Goal: Navigation & Orientation: Find specific page/section

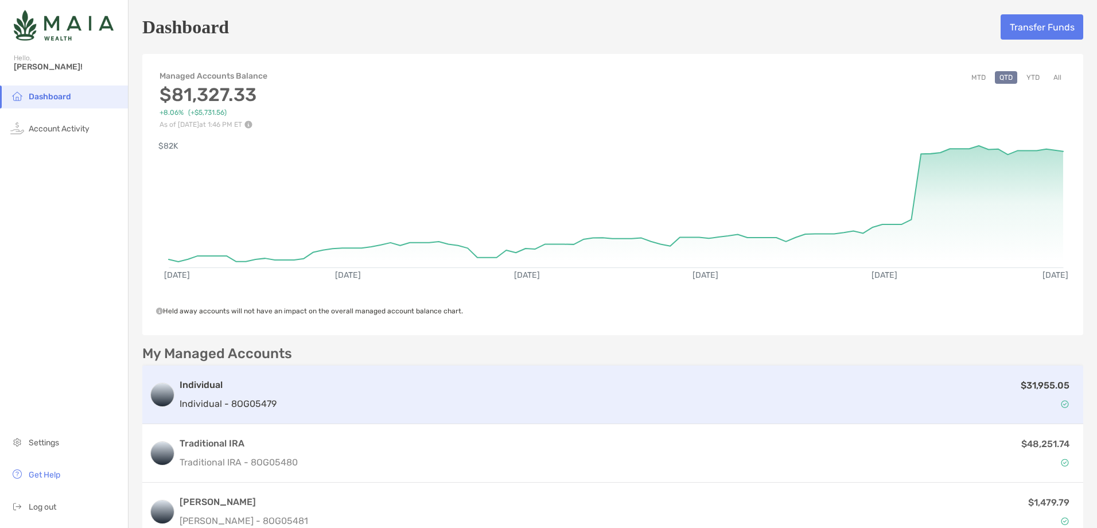
click at [990, 374] on div "Individual Individual - 8OG05479 $31,955.05" at bounding box center [612, 394] width 941 height 59
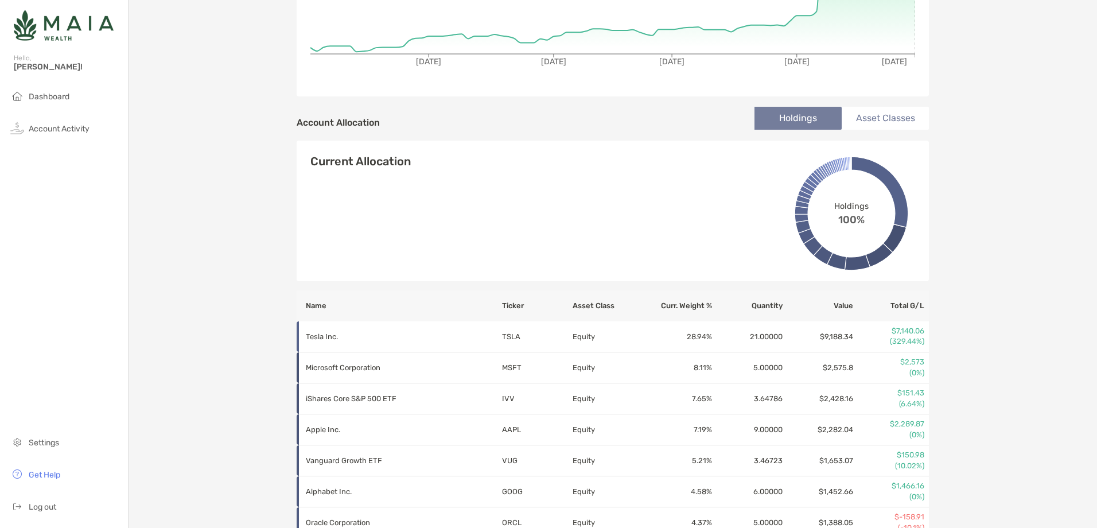
scroll to position [57, 0]
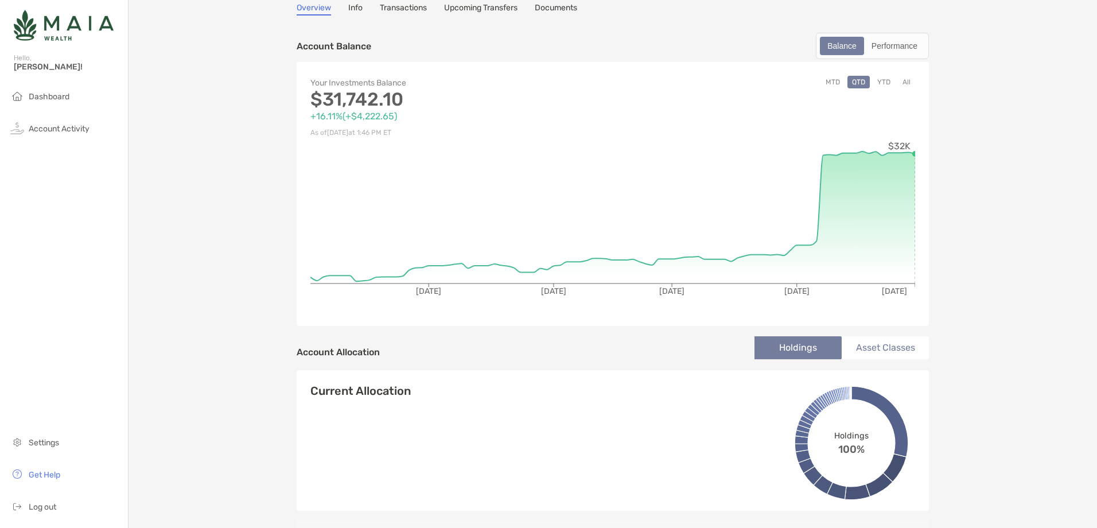
click at [902, 78] on button "All" at bounding box center [906, 82] width 17 height 13
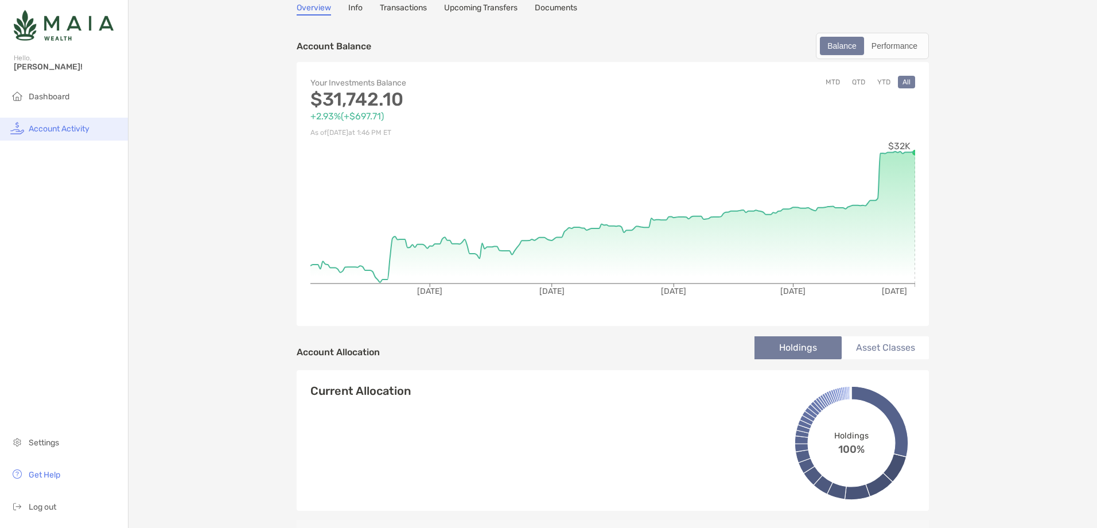
click at [76, 126] on span "Account Activity" at bounding box center [59, 129] width 61 height 10
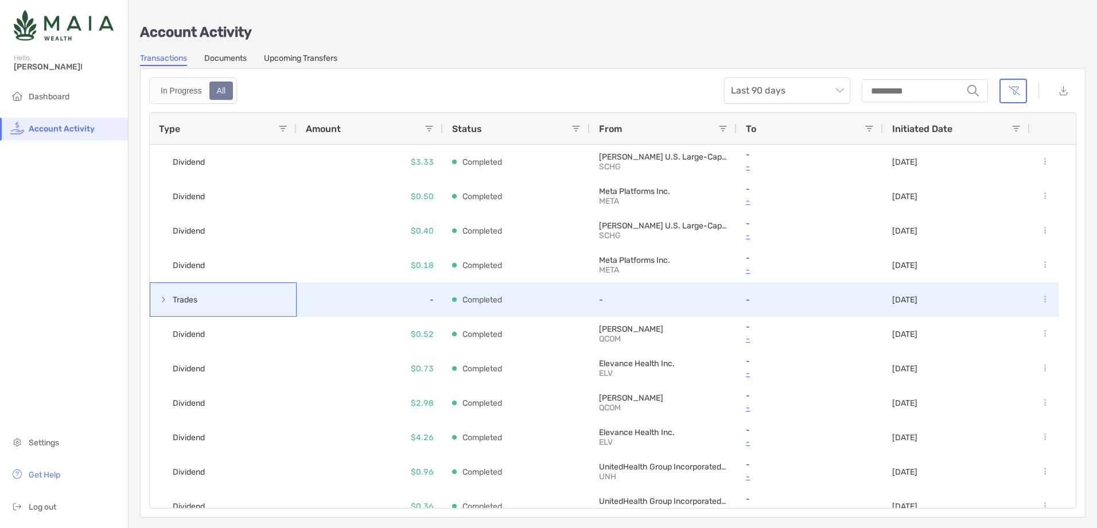
click at [165, 303] on span at bounding box center [163, 299] width 9 height 9
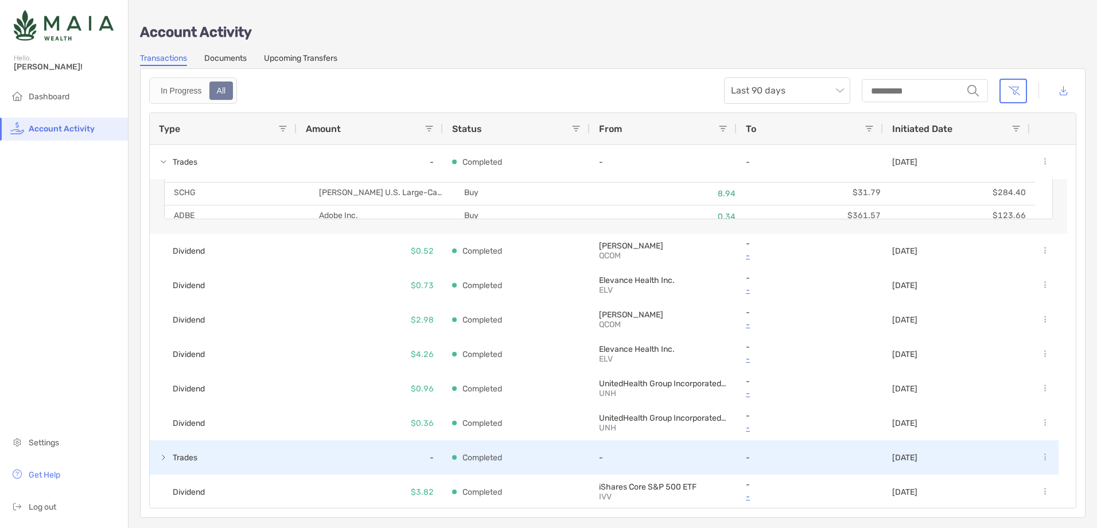
scroll to position [287, 0]
click at [157, 451] on div "Trades" at bounding box center [223, 454] width 147 height 34
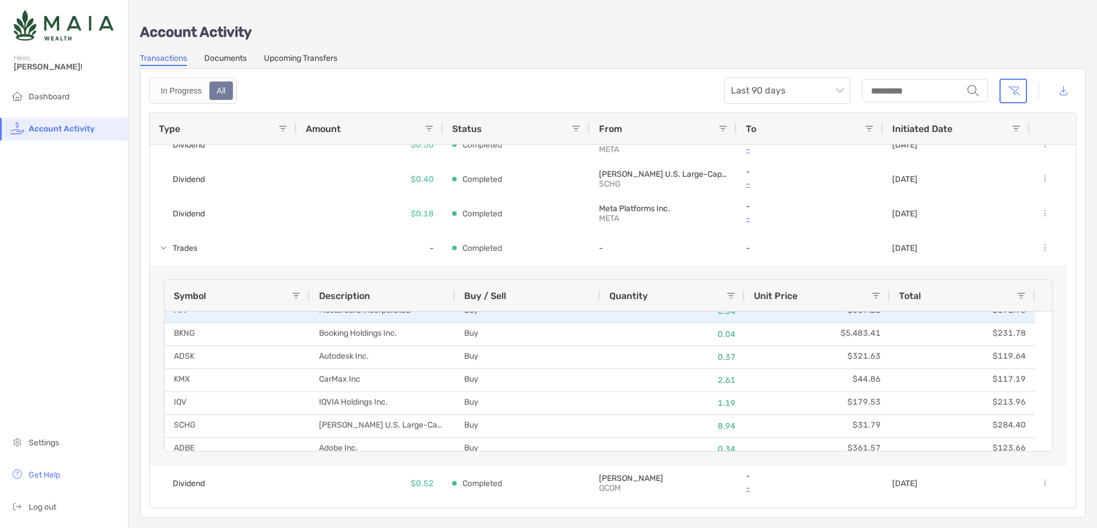
scroll to position [0, 0]
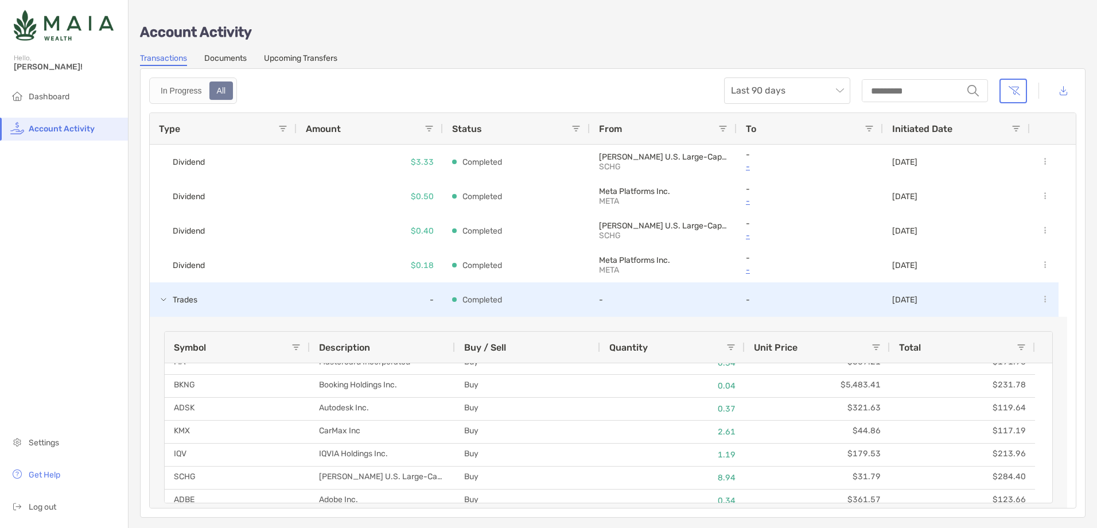
click at [169, 304] on span "Trades" at bounding box center [179, 299] width 40 height 19
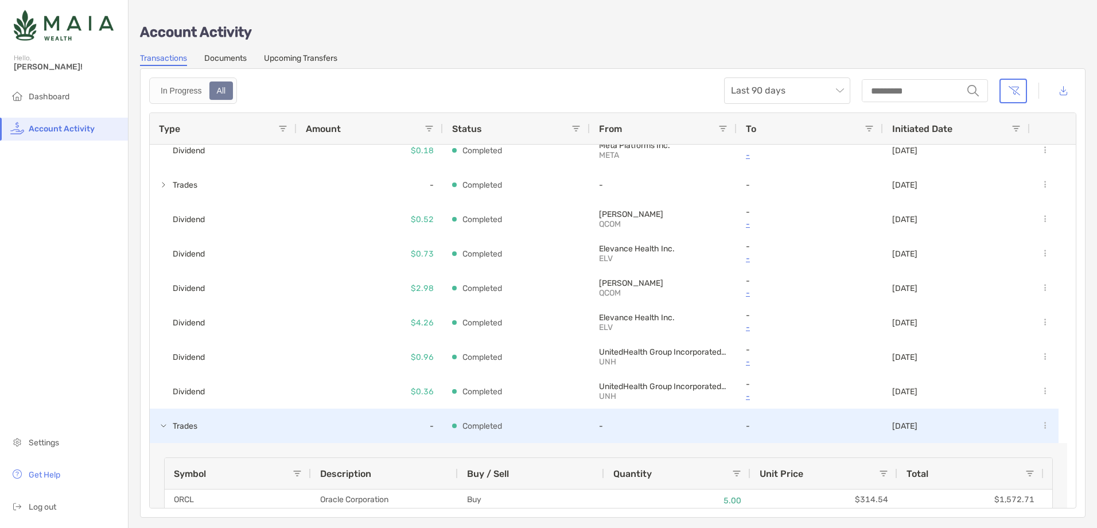
click at [158, 427] on div "Trades" at bounding box center [223, 425] width 147 height 34
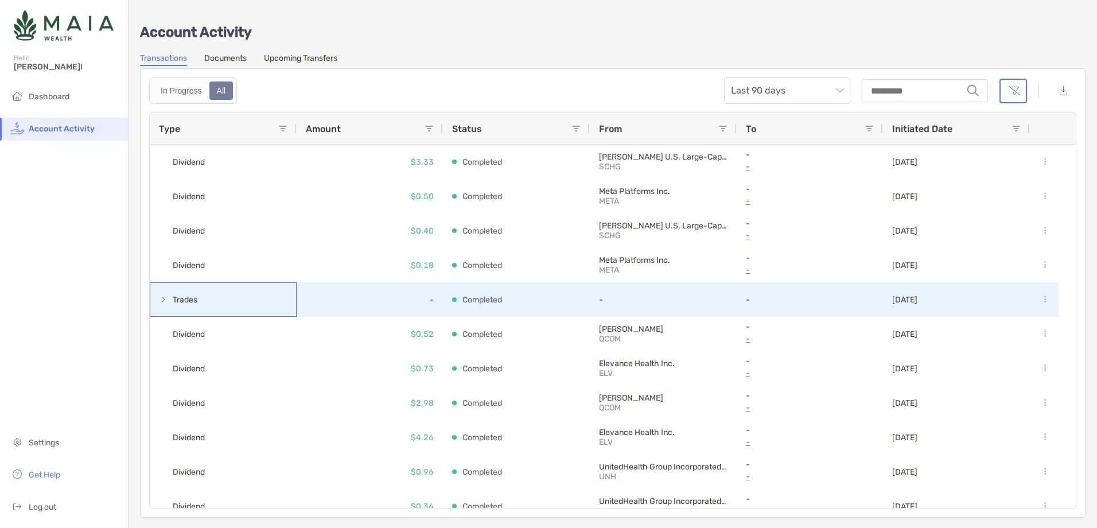
click at [166, 295] on span at bounding box center [163, 299] width 9 height 9
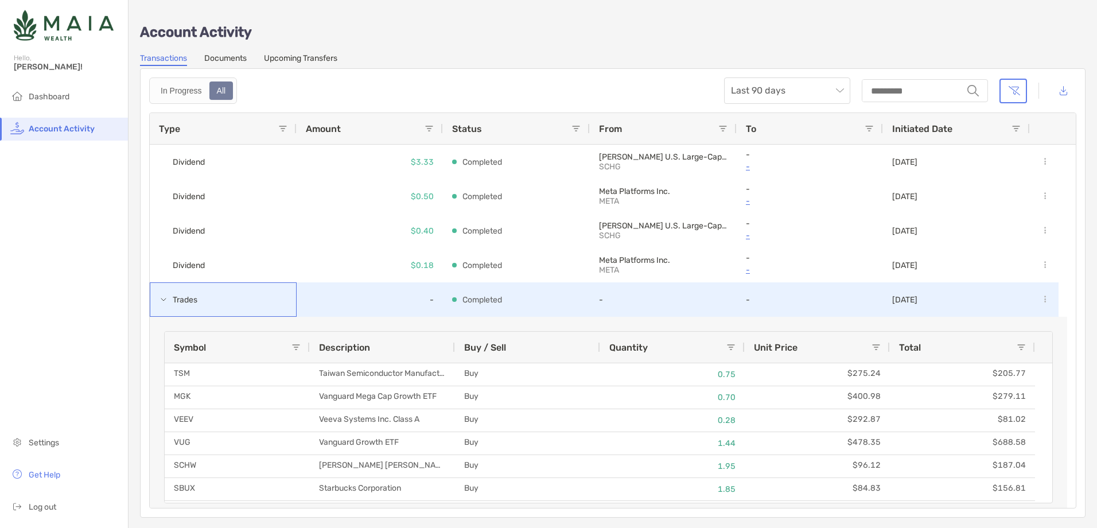
click at [166, 301] on span at bounding box center [163, 299] width 9 height 9
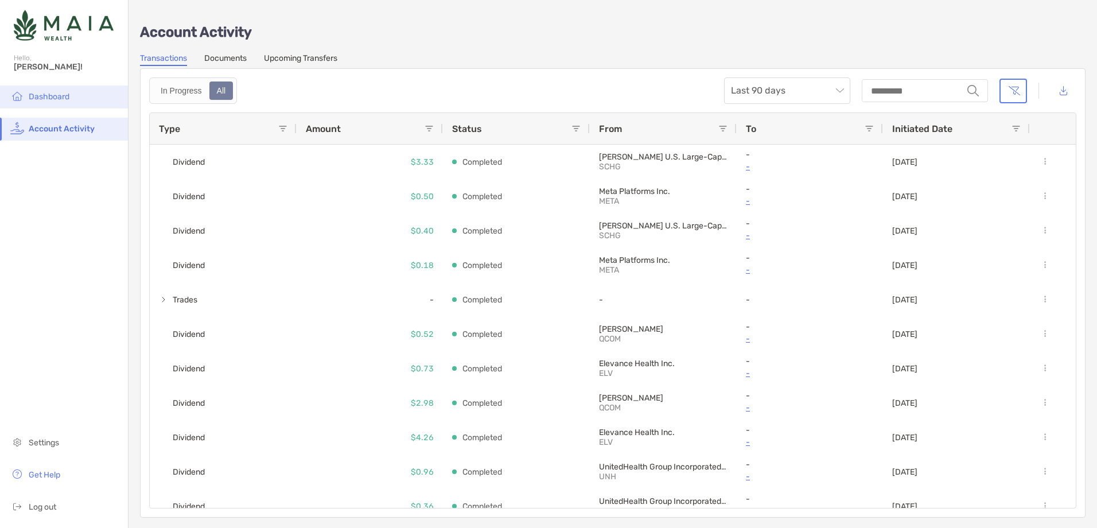
click at [34, 100] on span "Dashboard" at bounding box center [49, 97] width 41 height 10
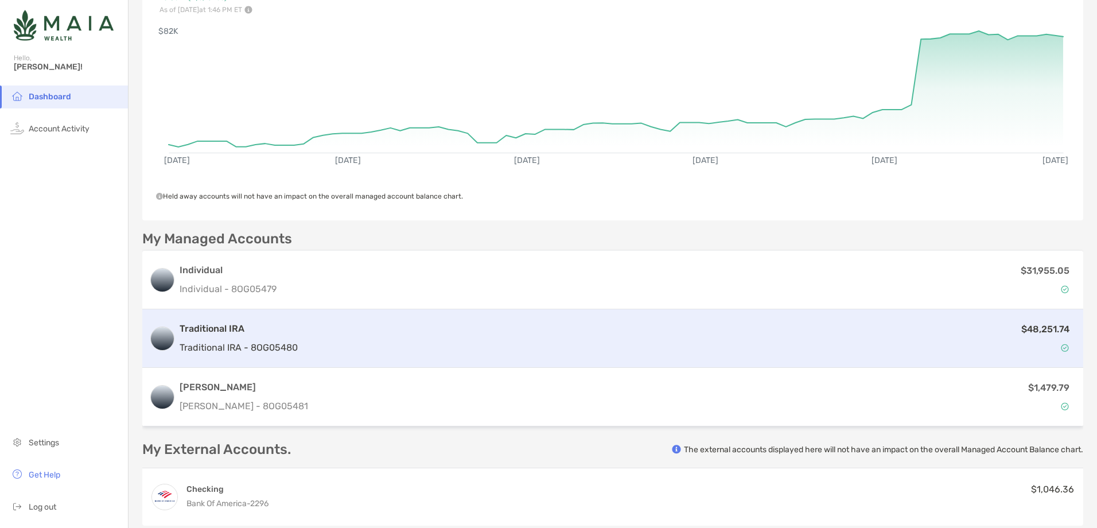
click at [819, 317] on div "Traditional IRA Traditional IRA - 8OG05480 $48,251.74" at bounding box center [612, 338] width 941 height 59
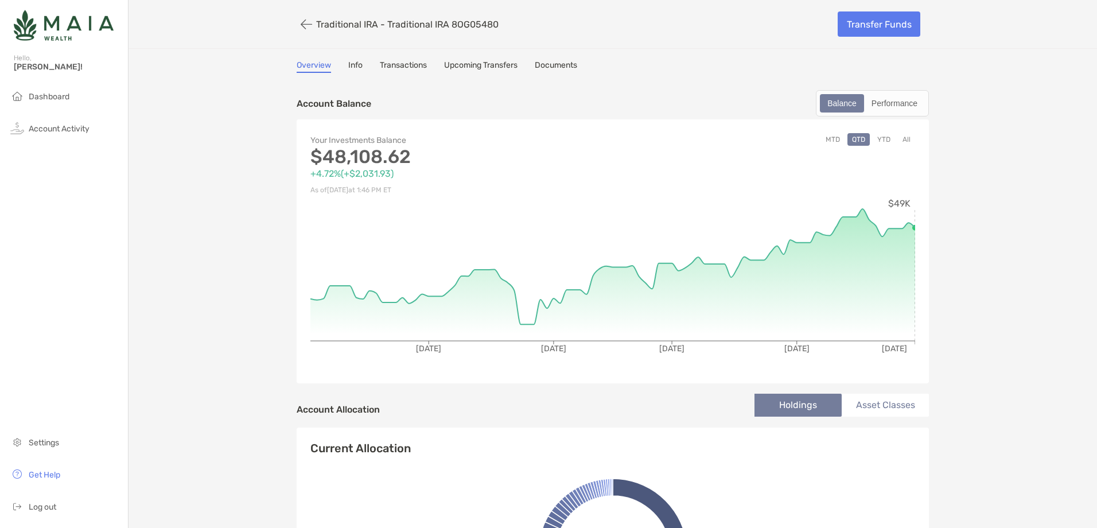
click at [904, 142] on button "All" at bounding box center [906, 139] width 17 height 13
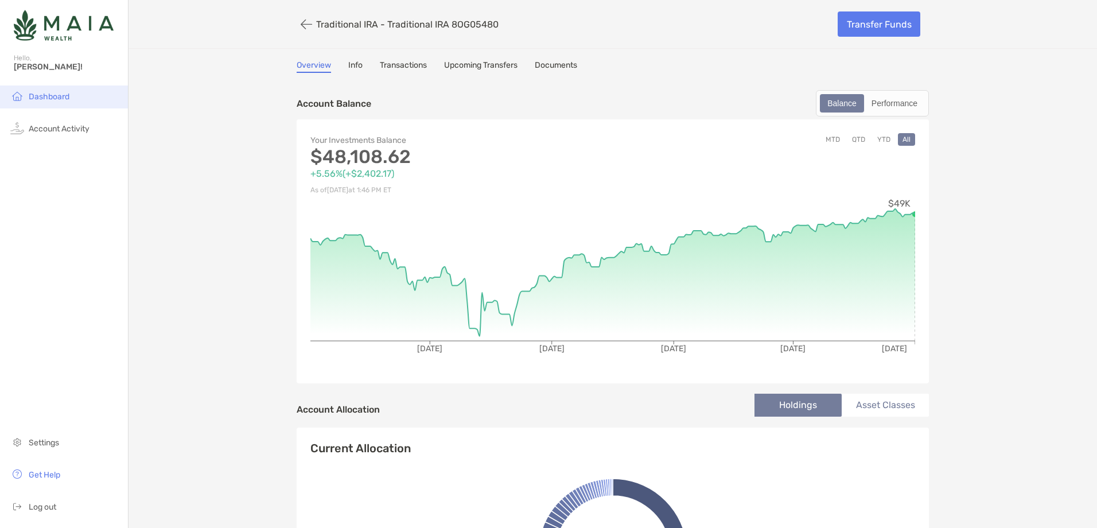
click at [53, 96] on span "Dashboard" at bounding box center [49, 97] width 41 height 10
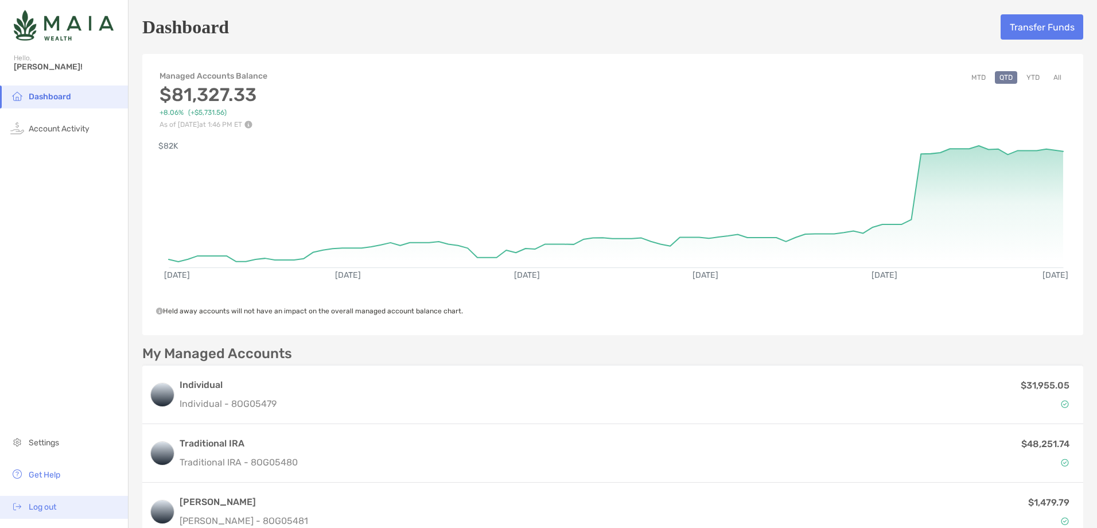
click at [50, 511] on span "Log out" at bounding box center [43, 507] width 28 height 10
